Goal: Navigation & Orientation: Find specific page/section

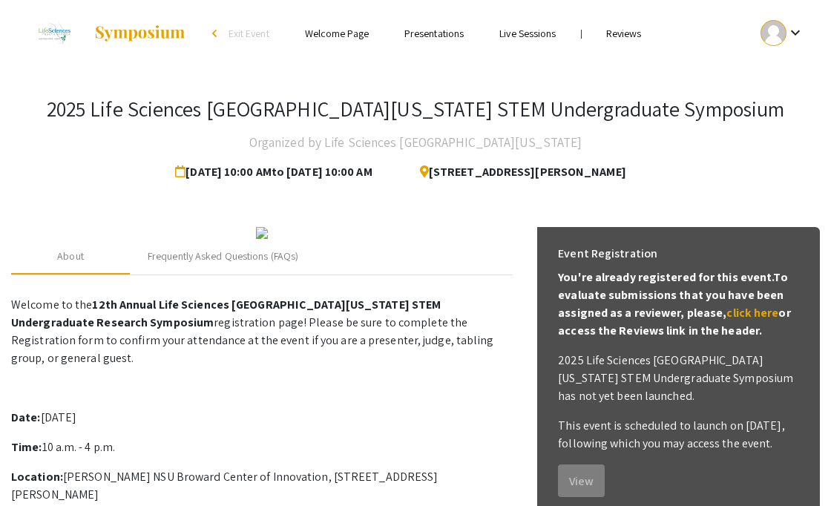
click at [788, 26] on mat-icon "keyboard_arrow_down" at bounding box center [796, 33] width 18 height 18
click at [626, 36] on div at bounding box center [415, 253] width 831 height 506
click at [626, 36] on link "Reviews" at bounding box center [625, 33] width 36 height 13
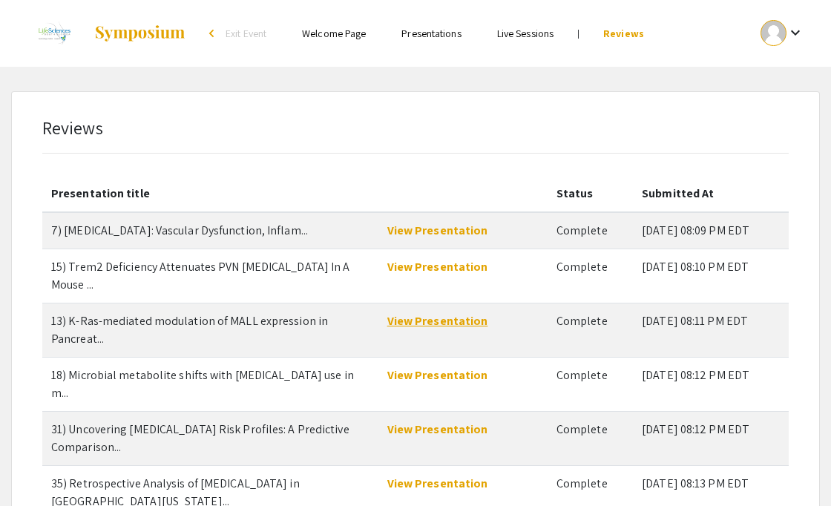
scroll to position [288, 0]
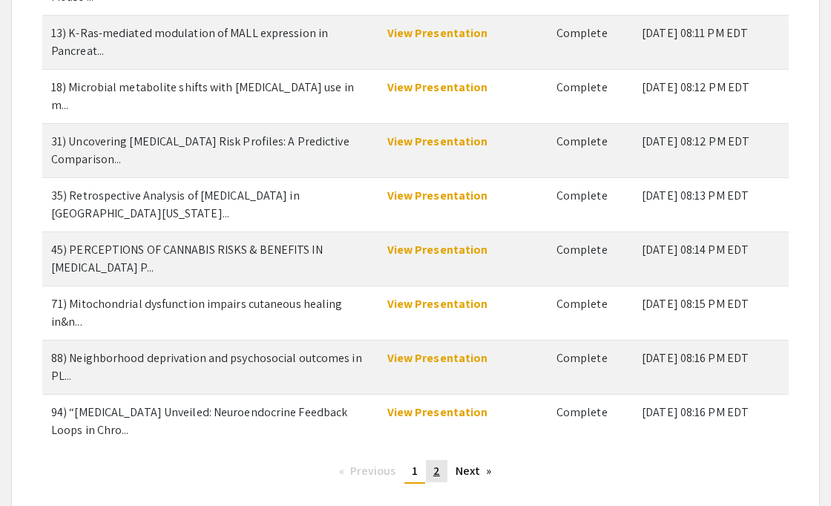
click at [438, 460] on link "page 2" at bounding box center [437, 471] width 22 height 22
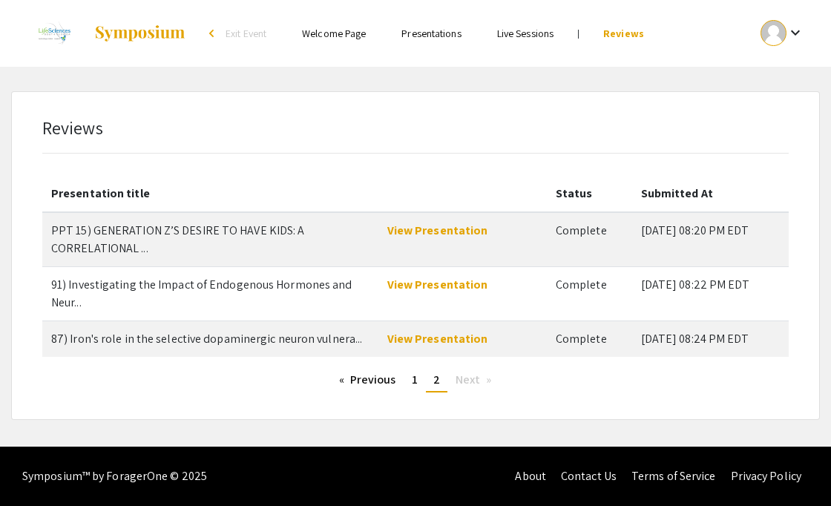
click at [340, 39] on link "Welcome Page" at bounding box center [334, 33] width 64 height 13
